Goal: Communication & Community: Answer question/provide support

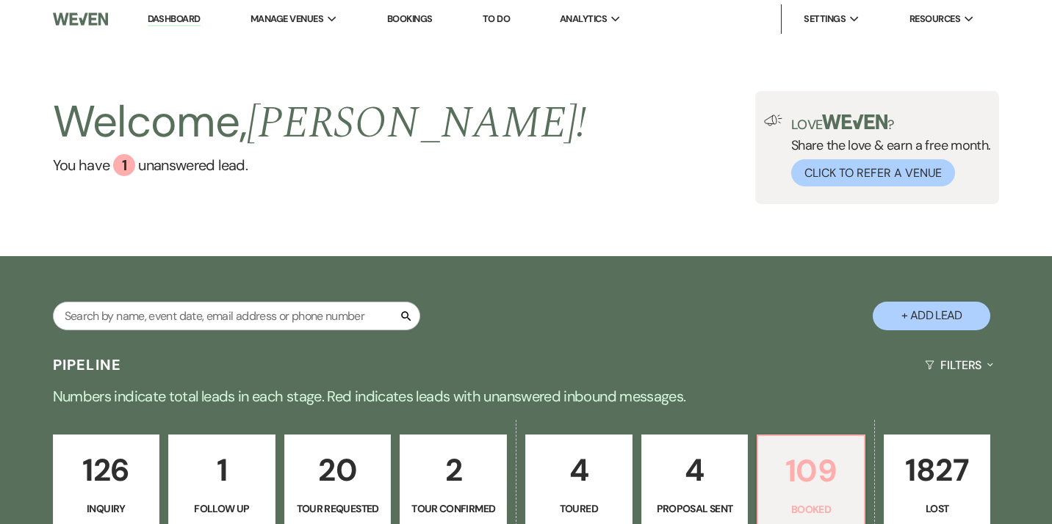
click at [806, 489] on p "109" at bounding box center [811, 471] width 88 height 49
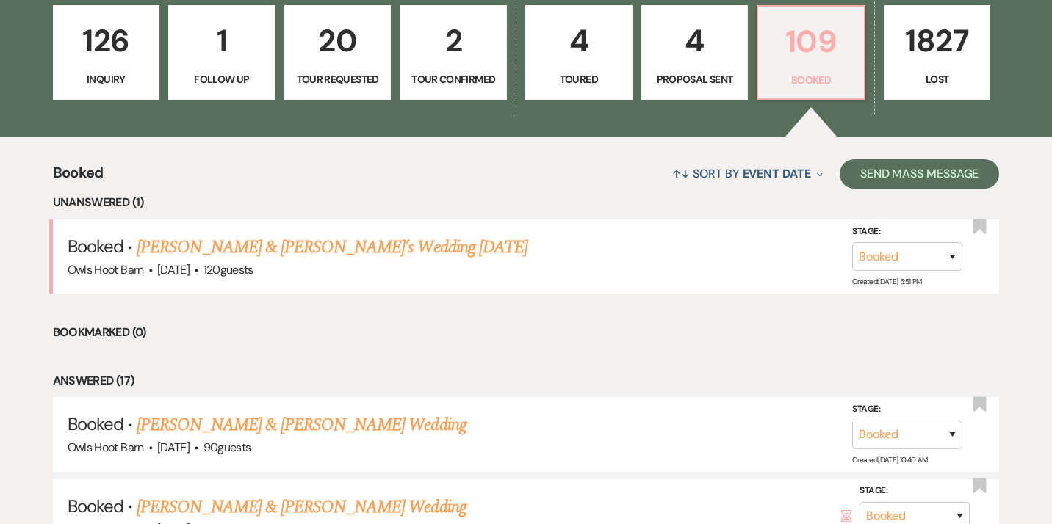
scroll to position [430, 0]
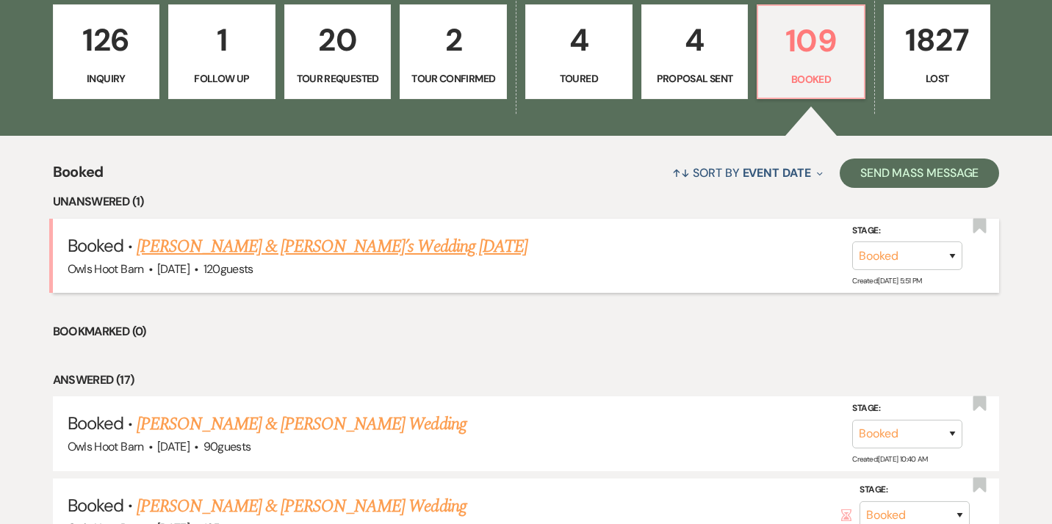
click at [374, 250] on link "[PERSON_NAME] & [PERSON_NAME]’s Wedding [DATE]" at bounding box center [332, 247] width 391 height 26
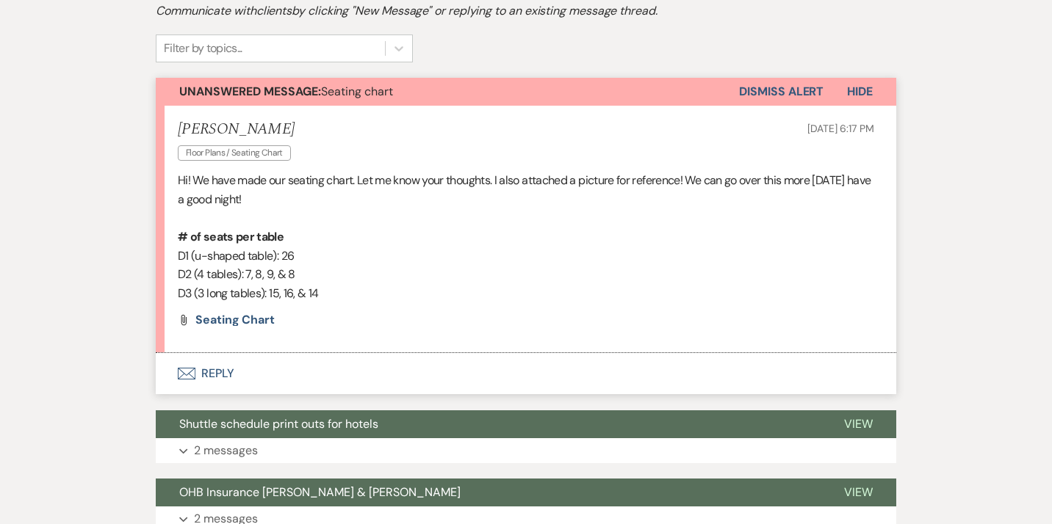
scroll to position [365, 0]
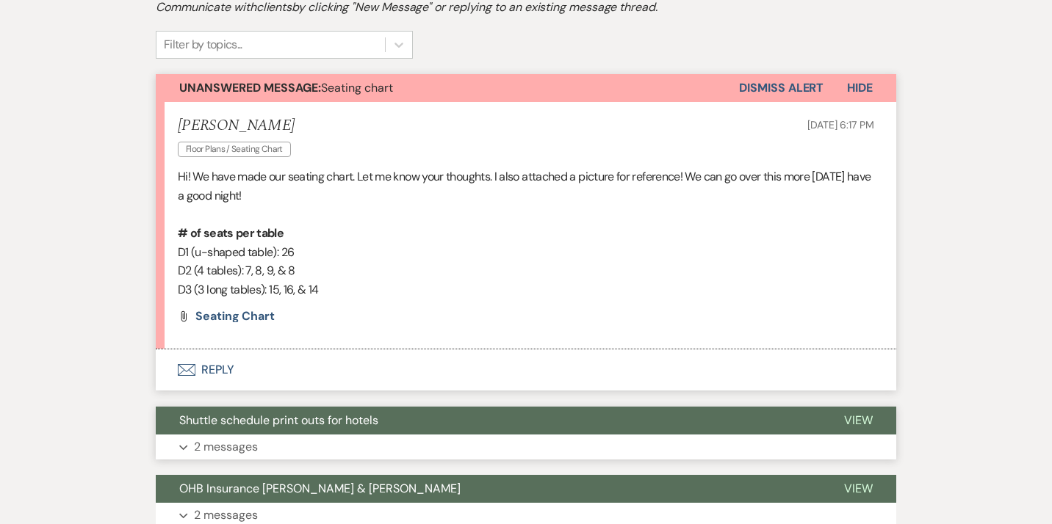
click at [186, 450] on icon "Expand" at bounding box center [183, 448] width 9 height 6
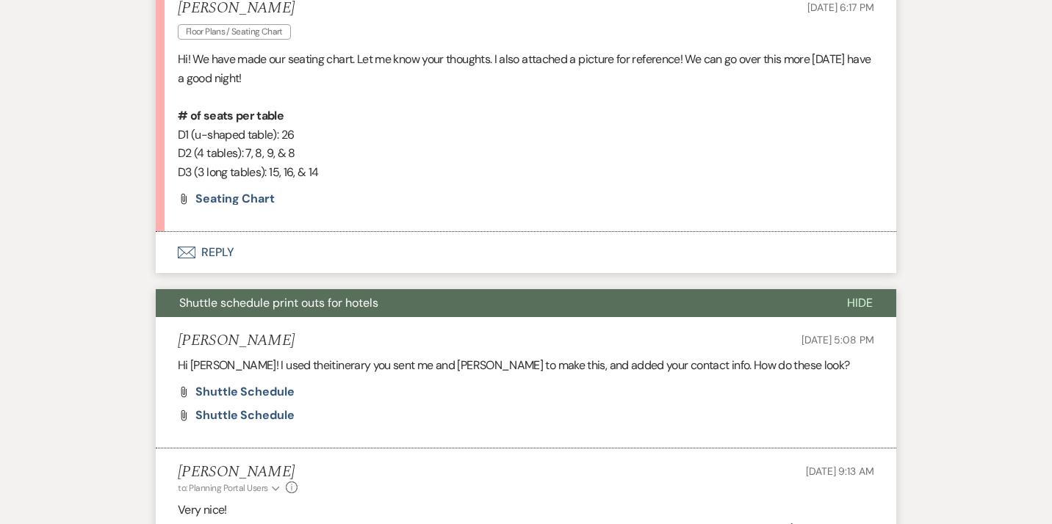
scroll to position [502, 0]
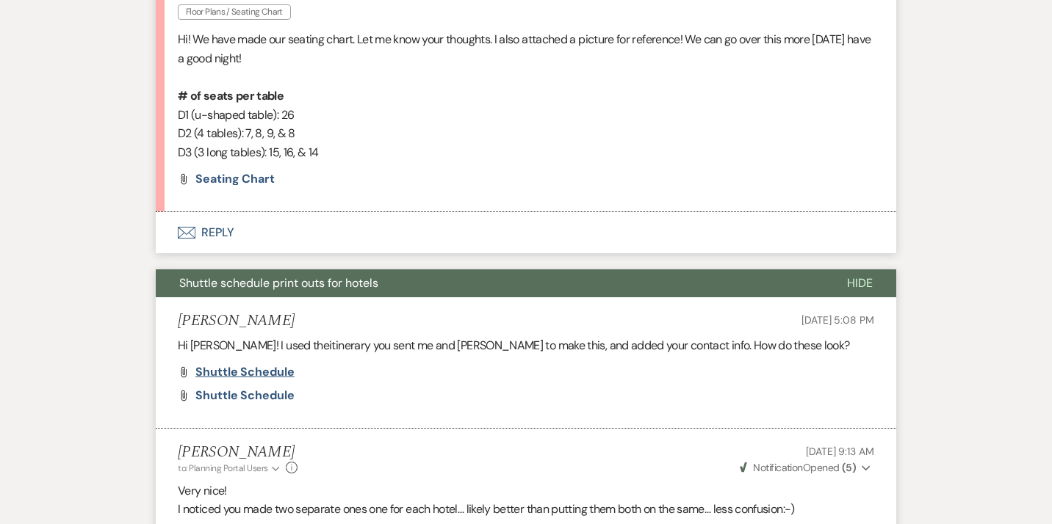
click at [271, 377] on span "Shuttle Schedule" at bounding box center [244, 371] width 99 height 15
click at [223, 235] on button "Envelope Reply" at bounding box center [526, 232] width 740 height 41
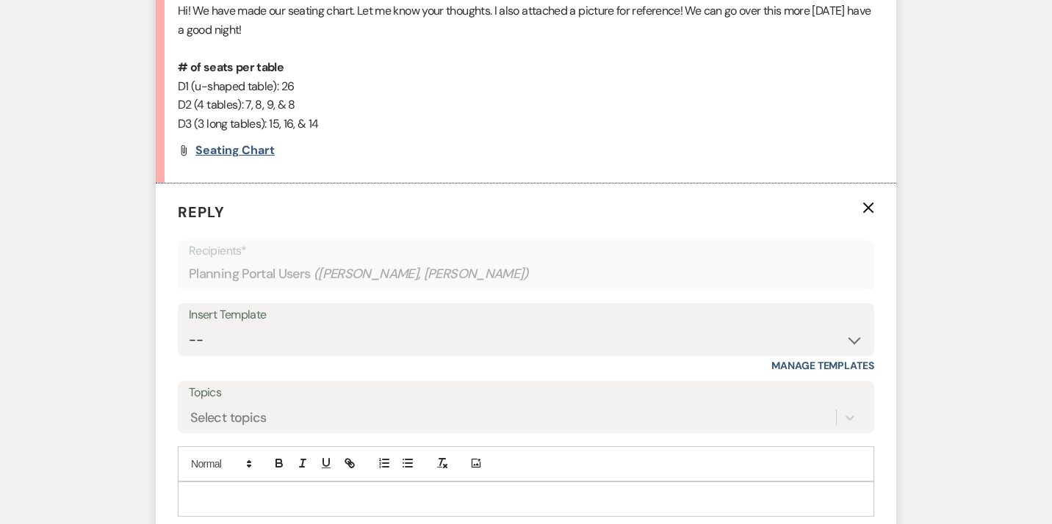
scroll to position [507, 0]
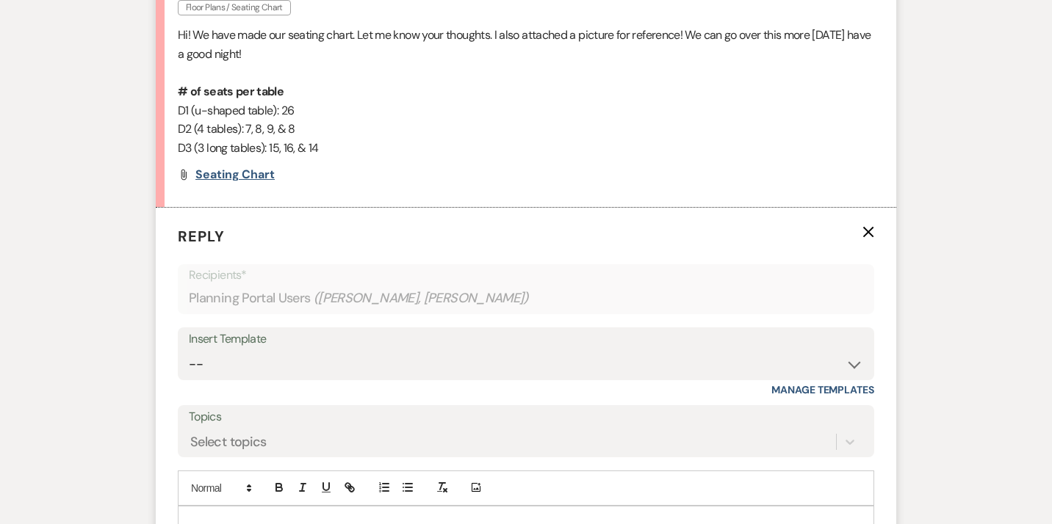
click at [228, 173] on span "Seating Chart" at bounding box center [234, 174] width 79 height 15
click at [254, 176] on span "Seating Chart" at bounding box center [234, 174] width 79 height 15
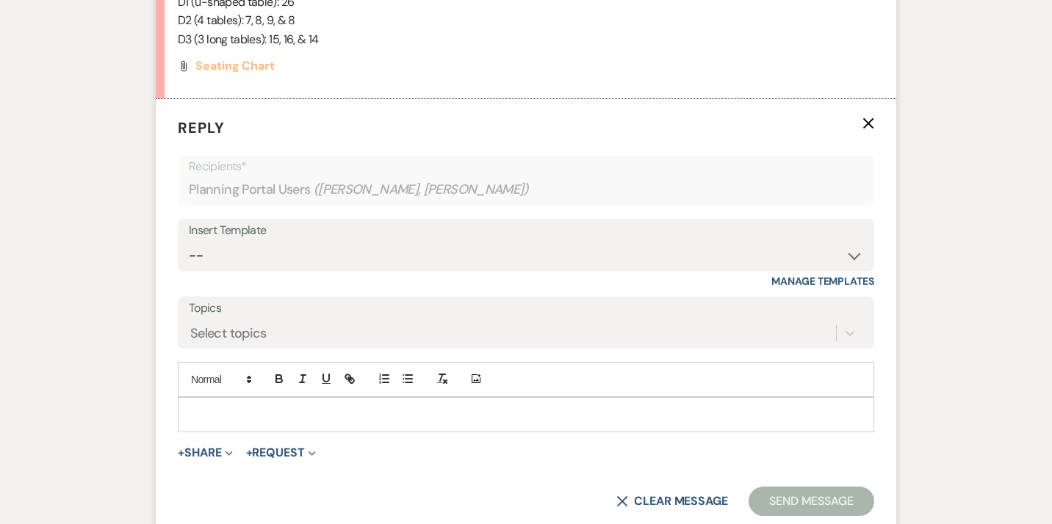
scroll to position [602, 0]
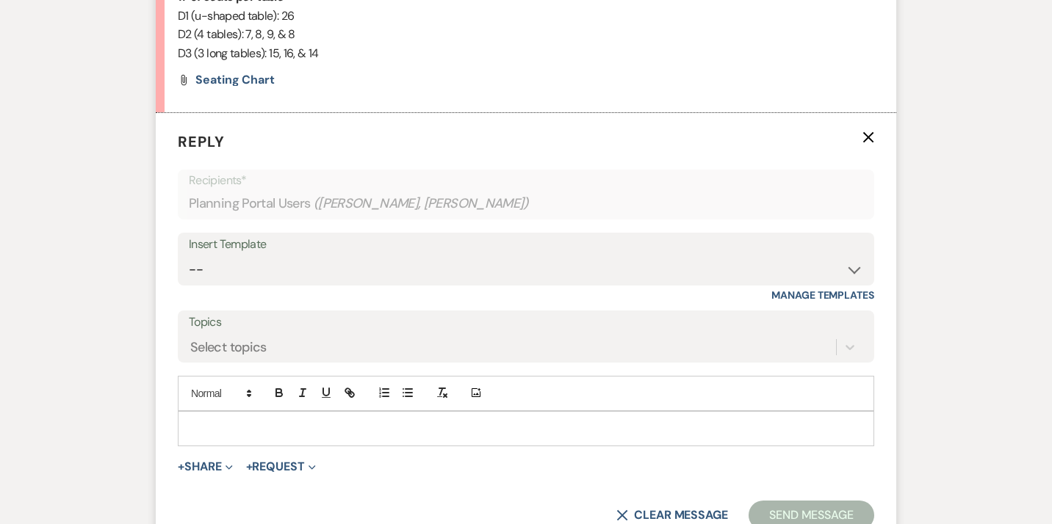
click at [867, 138] on icon "X" at bounding box center [868, 137] width 12 height 12
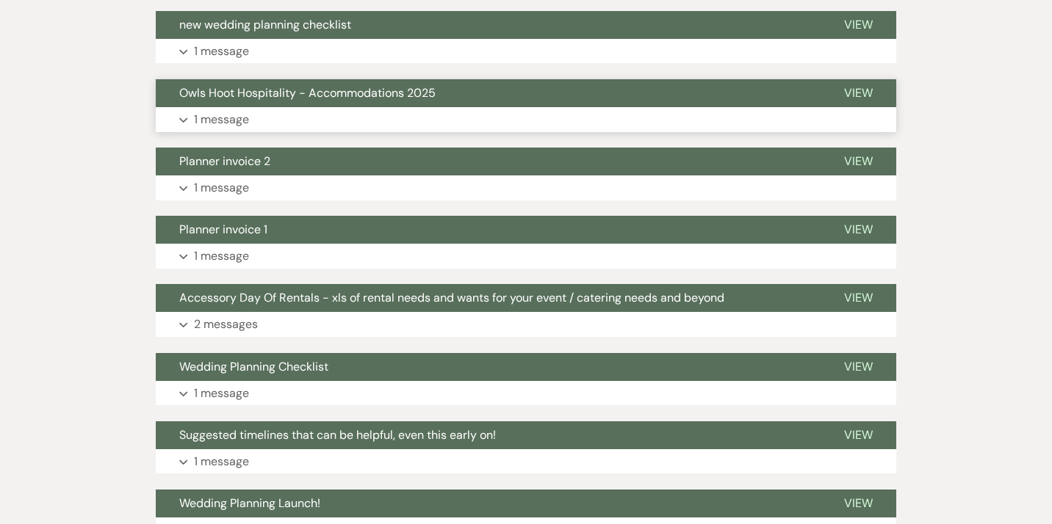
scroll to position [1496, 0]
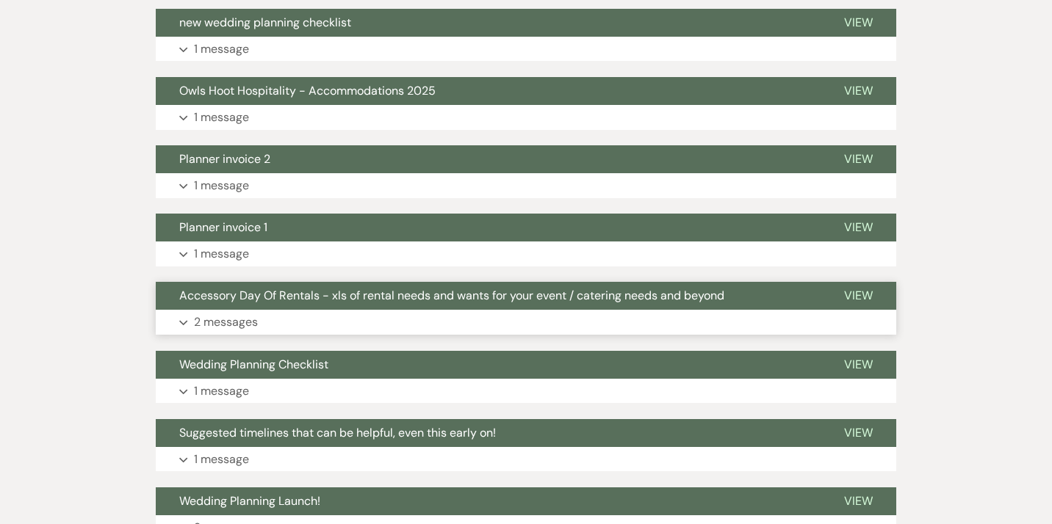
click at [183, 325] on use "button" at bounding box center [183, 323] width 8 height 5
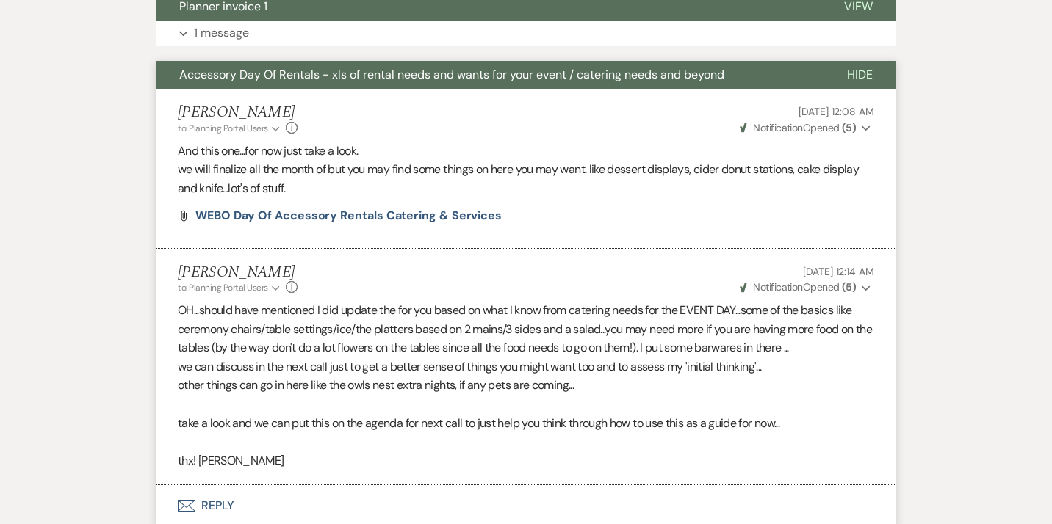
scroll to position [1713, 0]
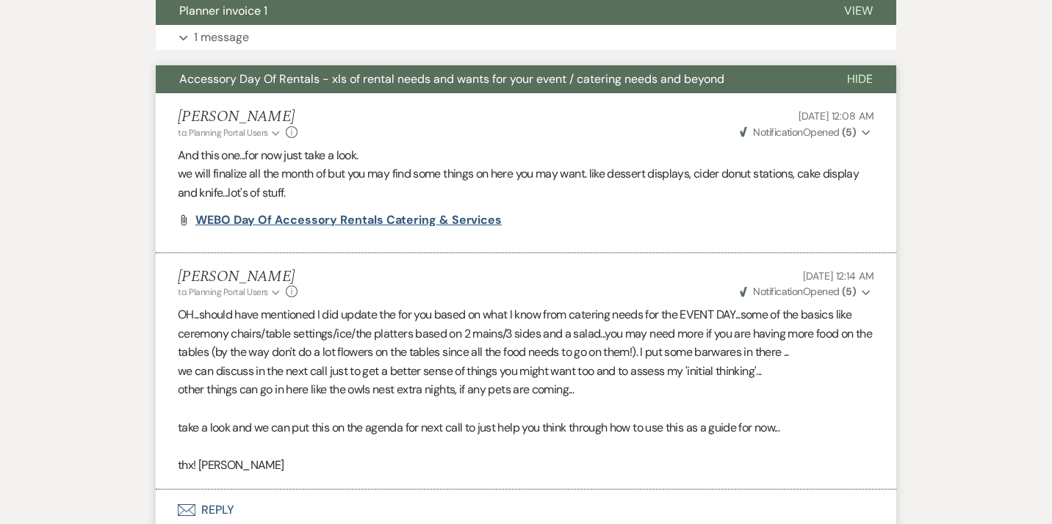
click at [321, 223] on span "WEBO Day of Accessory Rentals Catering & Services" at bounding box center [348, 219] width 306 height 15
